Goal: Task Accomplishment & Management: Use online tool/utility

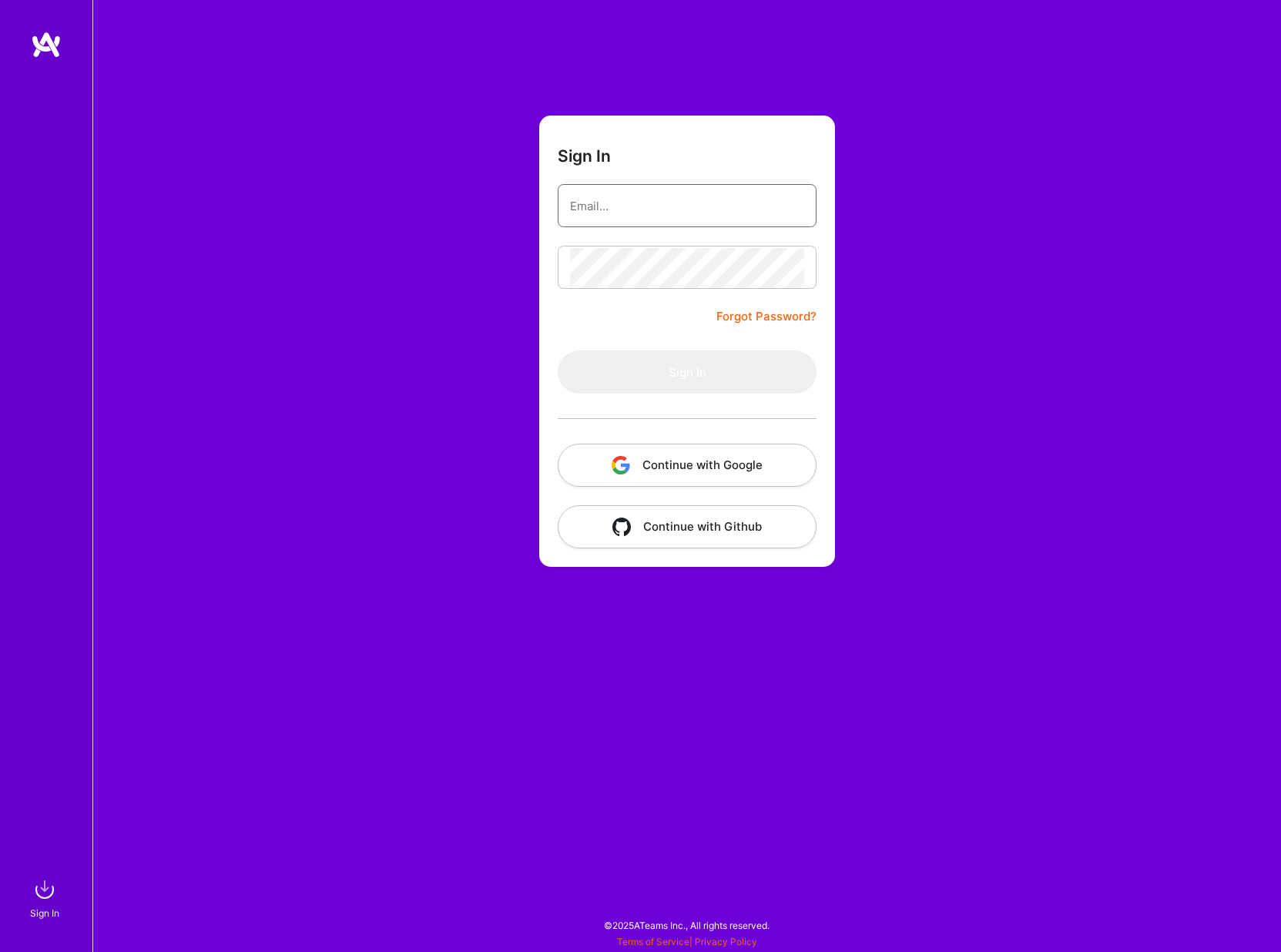
type input "[EMAIL_ADDRESS][DOMAIN_NAME]"
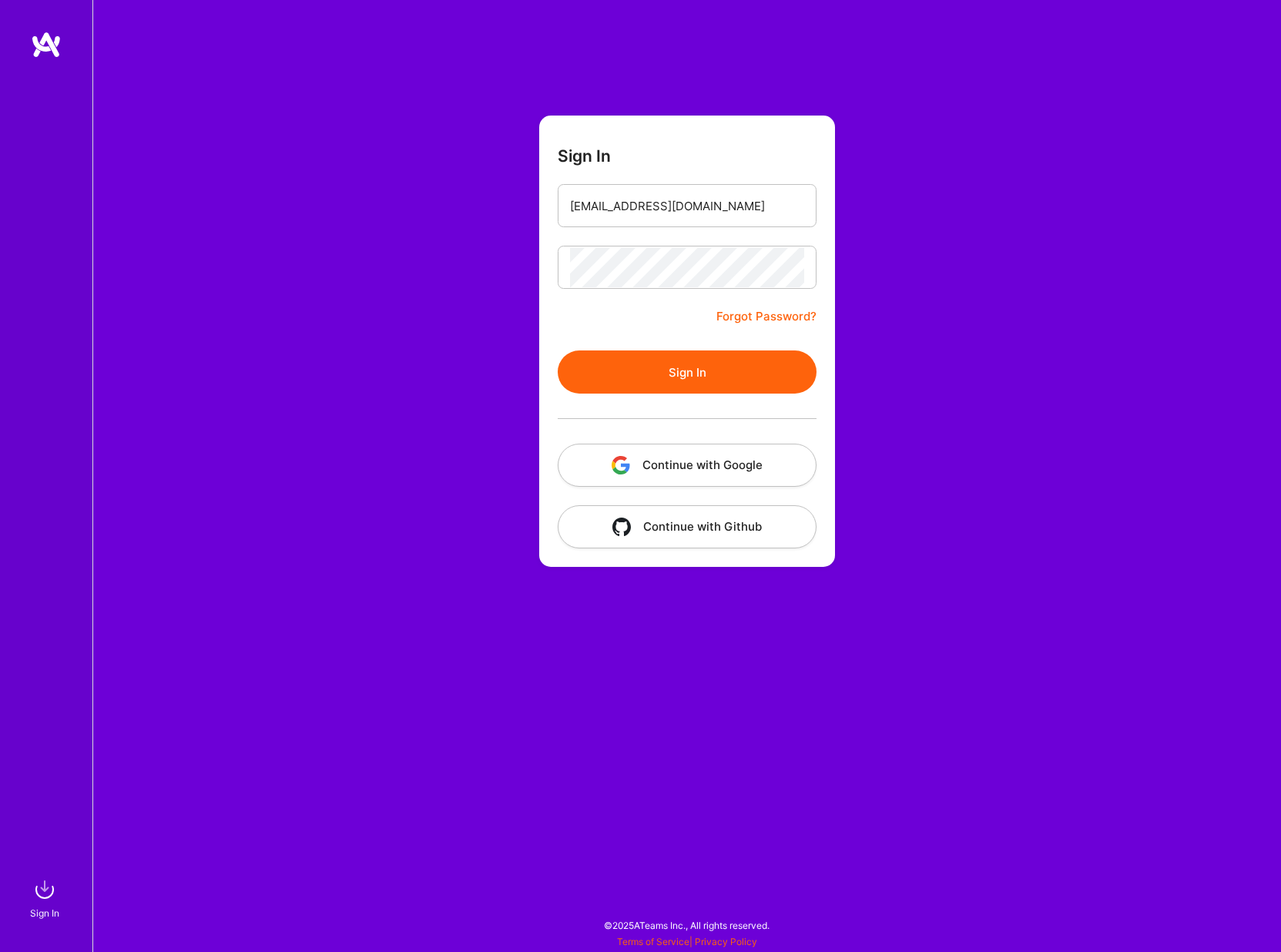
click at [654, 346] on form "Sign In [EMAIL_ADDRESS][DOMAIN_NAME] Forgot Password? Sign In Continue with Goo…" at bounding box center [688, 341] width 296 height 452
click at [653, 366] on button "Sign In" at bounding box center [687, 372] width 259 height 44
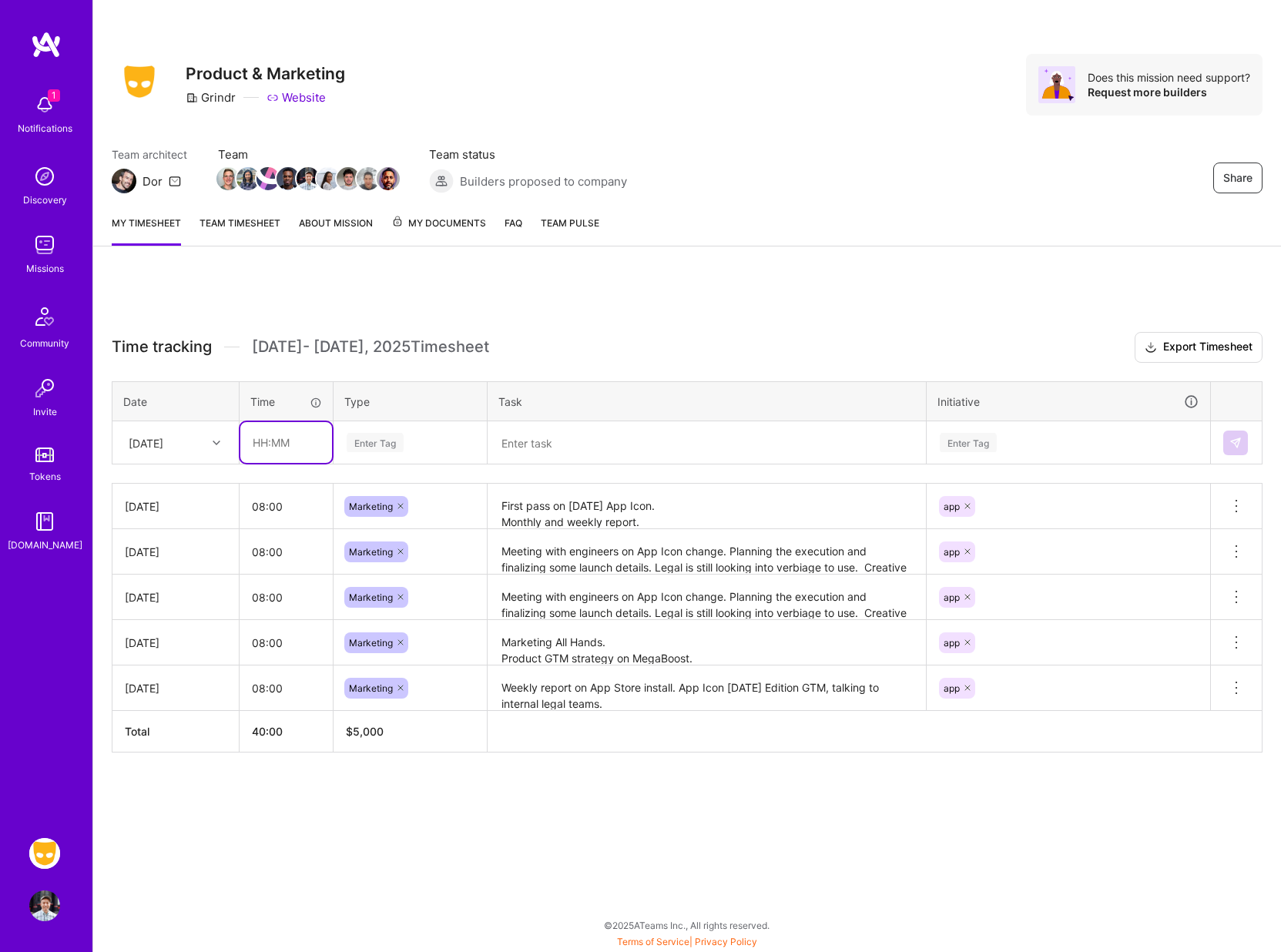
click at [290, 452] on input "text" at bounding box center [286, 443] width 92 height 41
type input "08:00"
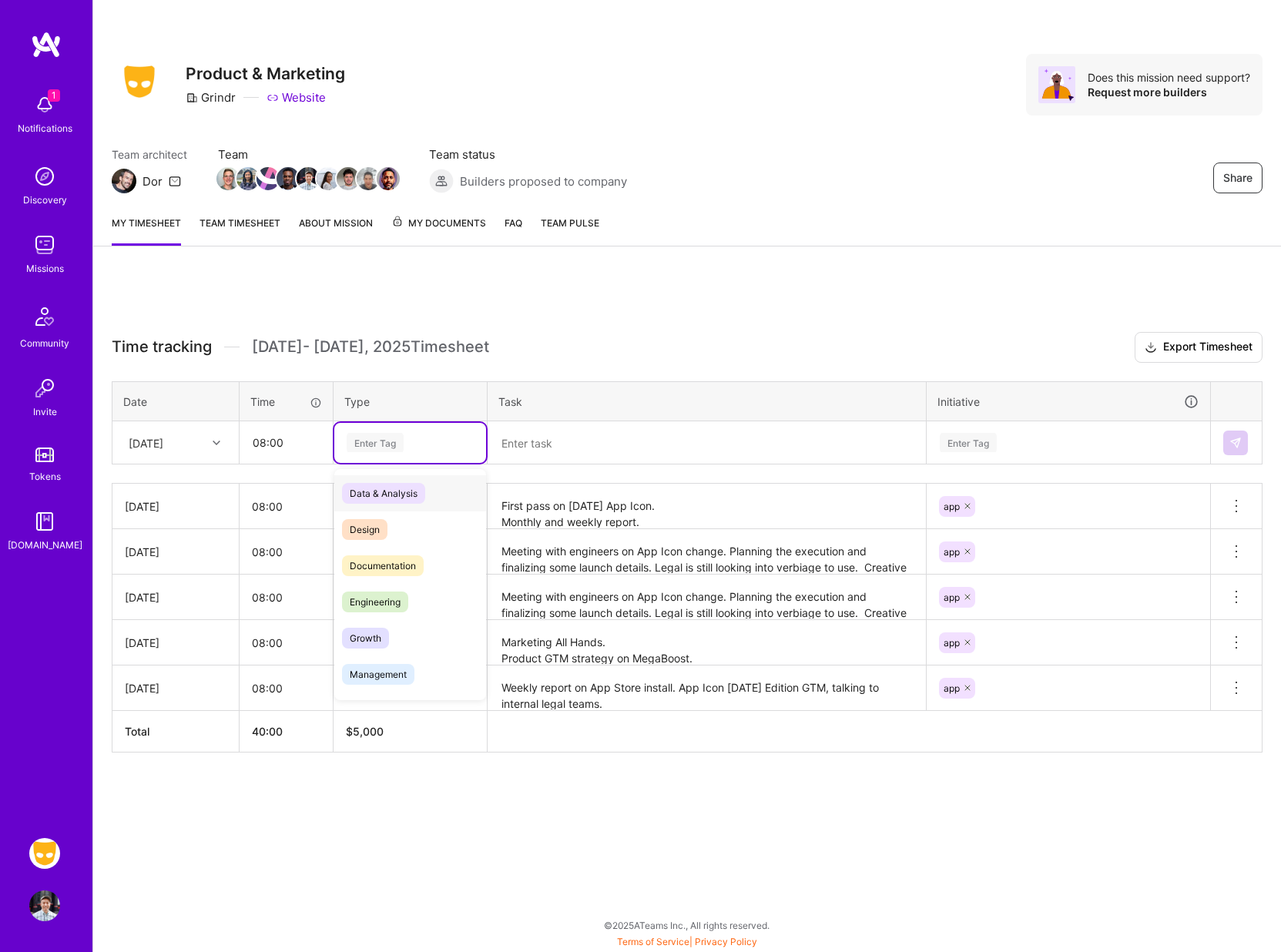
click at [400, 428] on div "Enter Tag" at bounding box center [410, 443] width 151 height 40
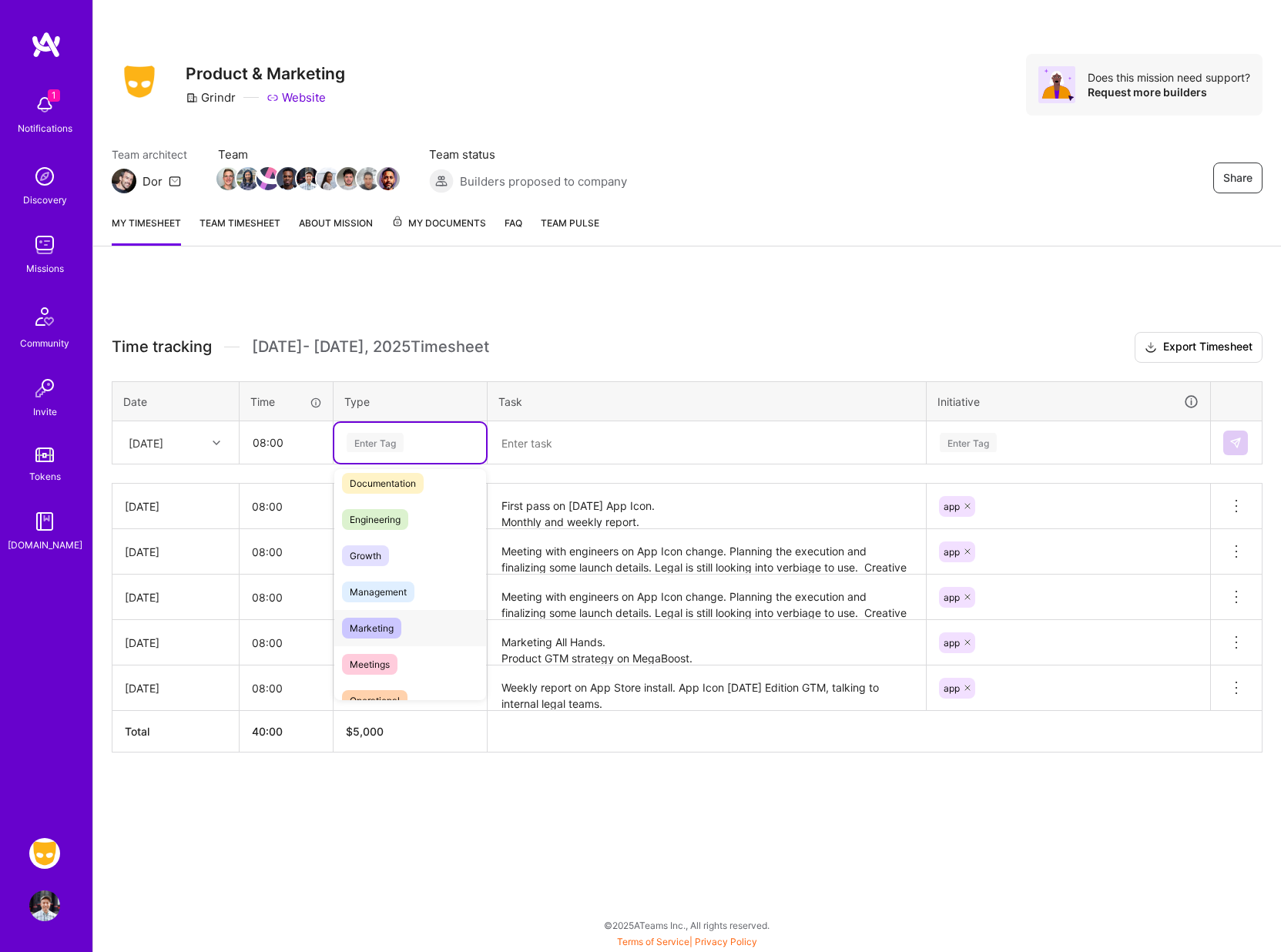
click at [375, 623] on span "Marketing" at bounding box center [371, 627] width 59 height 21
click at [541, 439] on textarea at bounding box center [707, 443] width 435 height 40
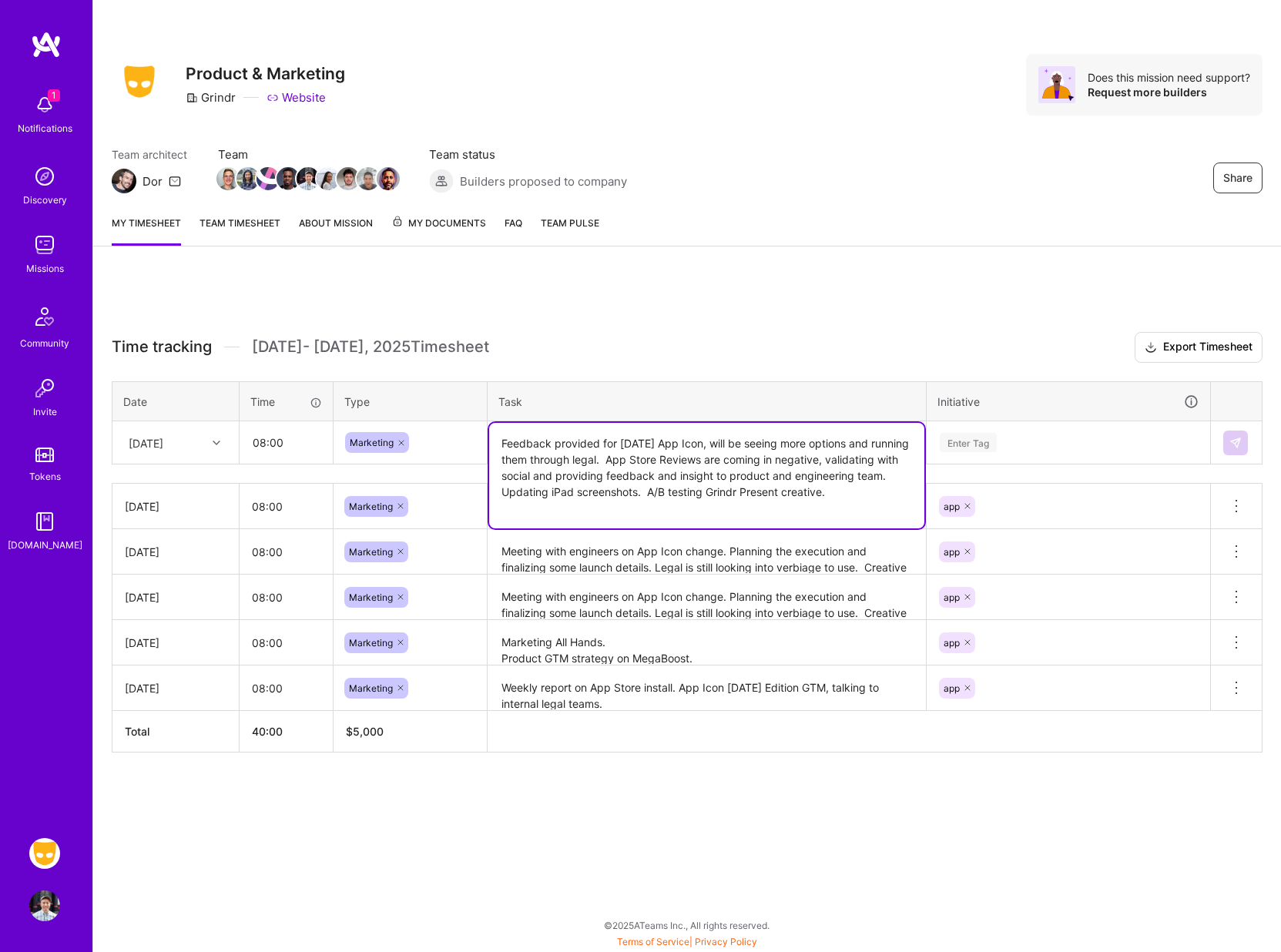
type textarea "Feedback provided for [DATE] App Icon, will be seeing more options and running …"
click at [952, 453] on div "Enter Tag" at bounding box center [1068, 443] width 282 height 40
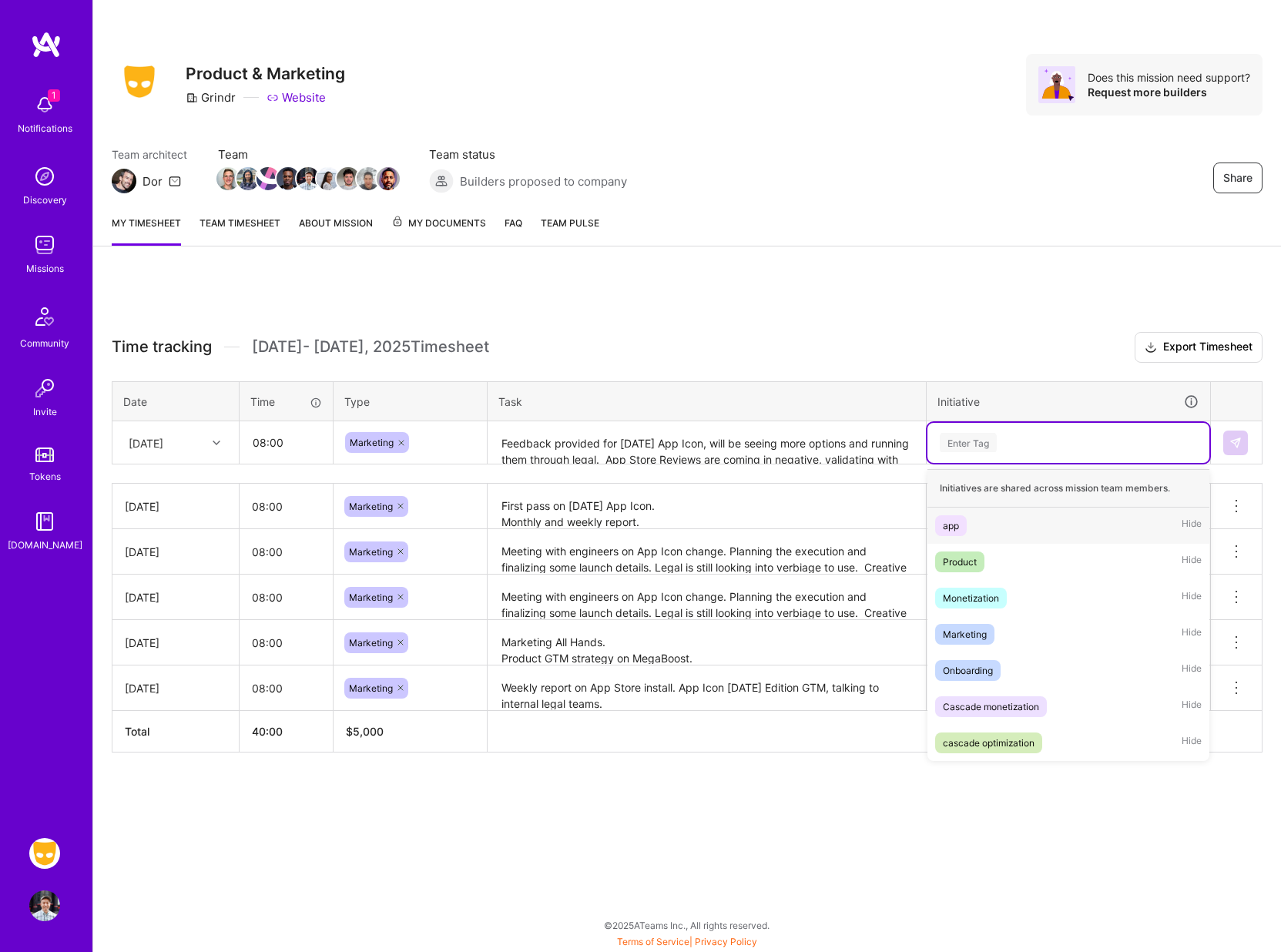
click at [989, 525] on div "app Hide" at bounding box center [1068, 525] width 282 height 36
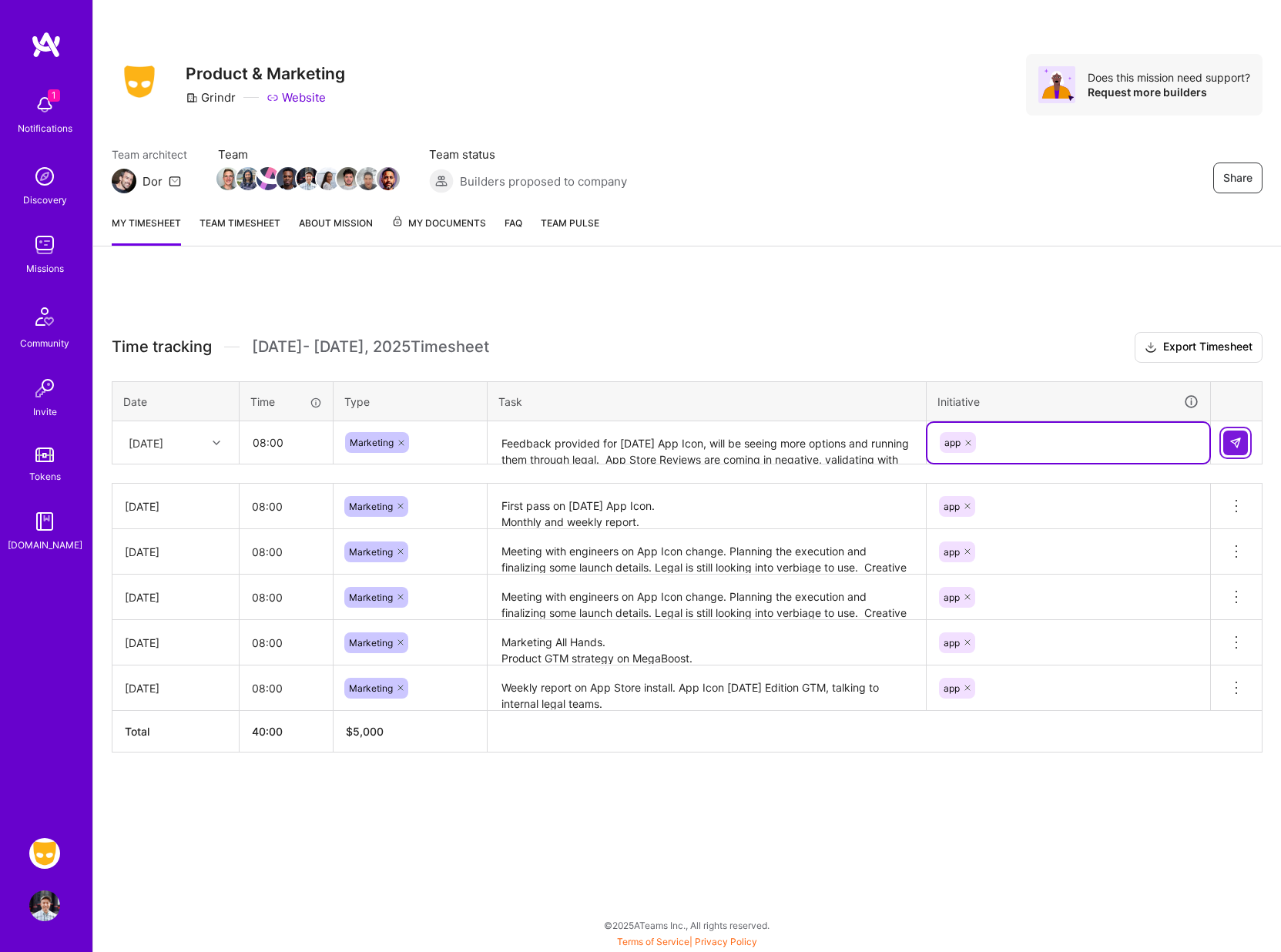
click at [1243, 449] on button at bounding box center [1235, 443] width 24 height 24
